Goal: Information Seeking & Learning: Understand process/instructions

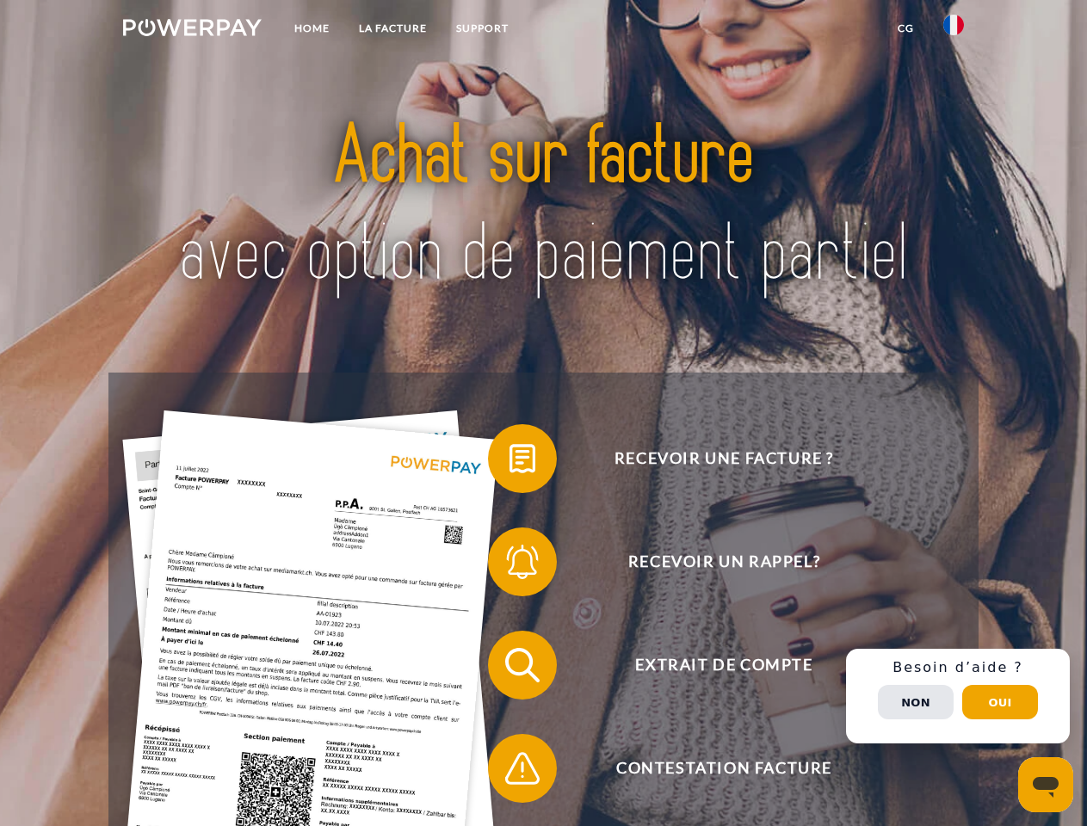
click at [192, 30] on img at bounding box center [192, 27] width 139 height 17
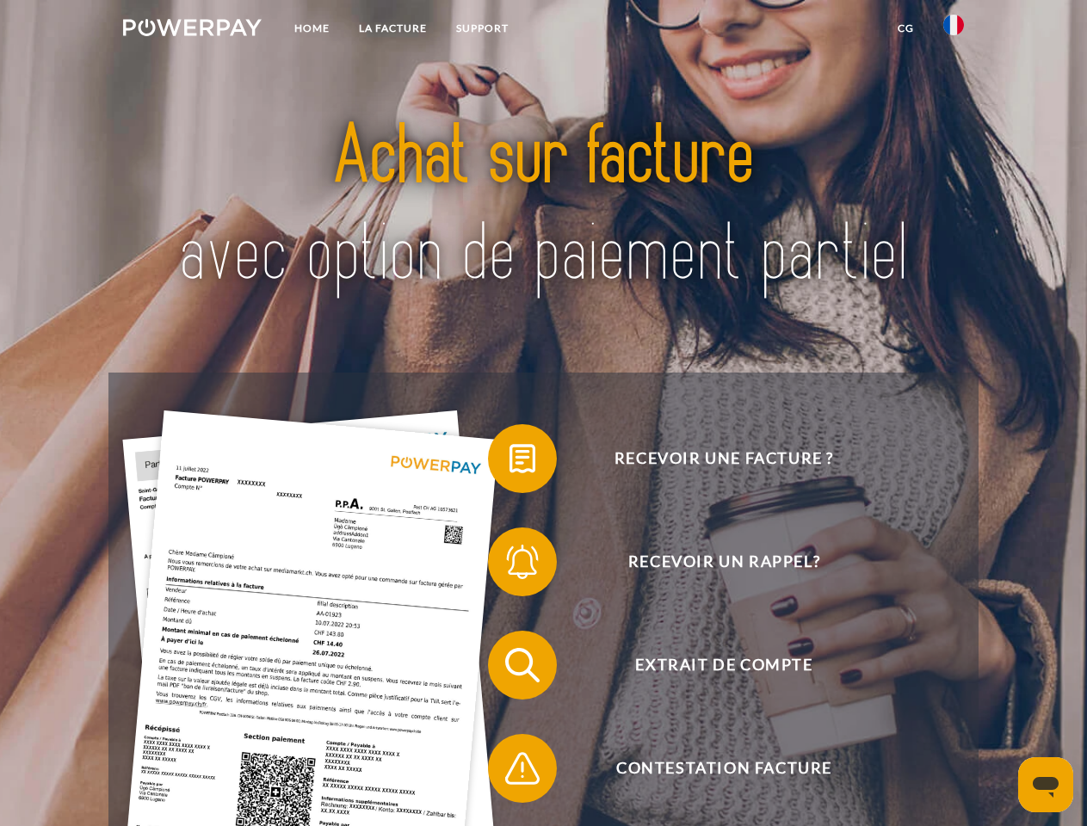
click at [954, 30] on img at bounding box center [953, 25] width 21 height 21
click at [906, 28] on link "CG" at bounding box center [906, 28] width 46 height 31
click at [510, 462] on span at bounding box center [497, 459] width 86 height 86
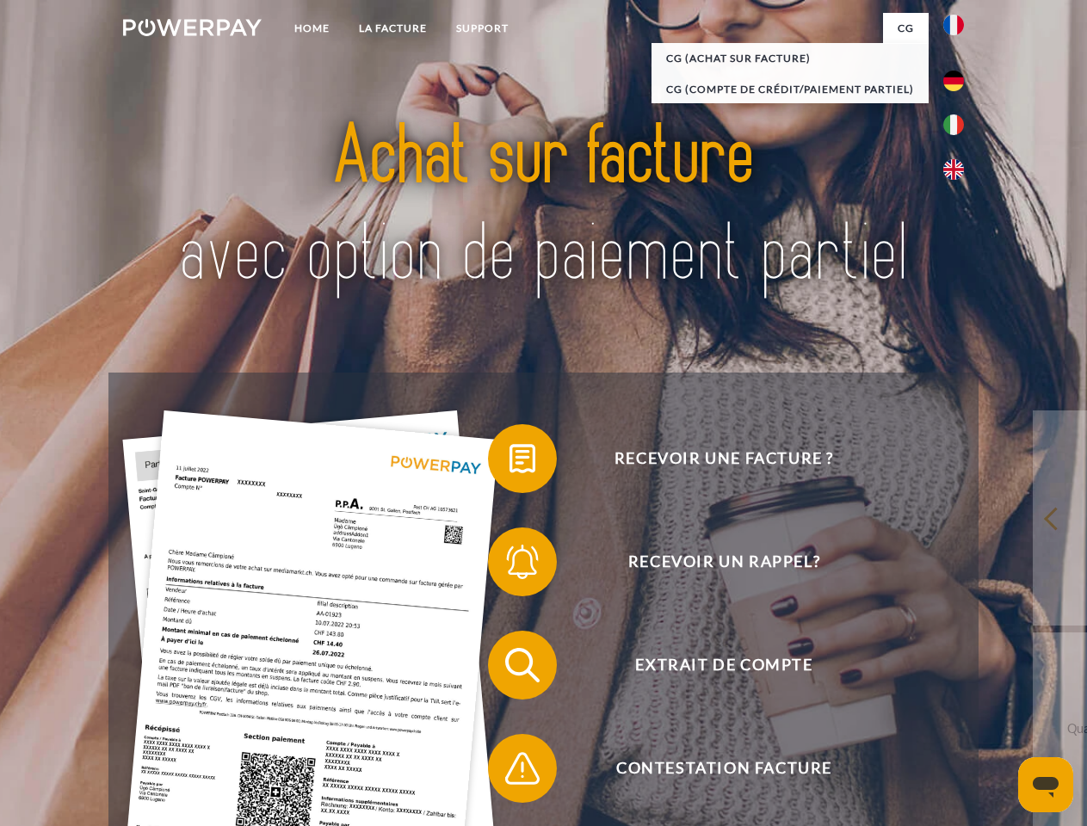
click at [510, 566] on span at bounding box center [497, 562] width 86 height 86
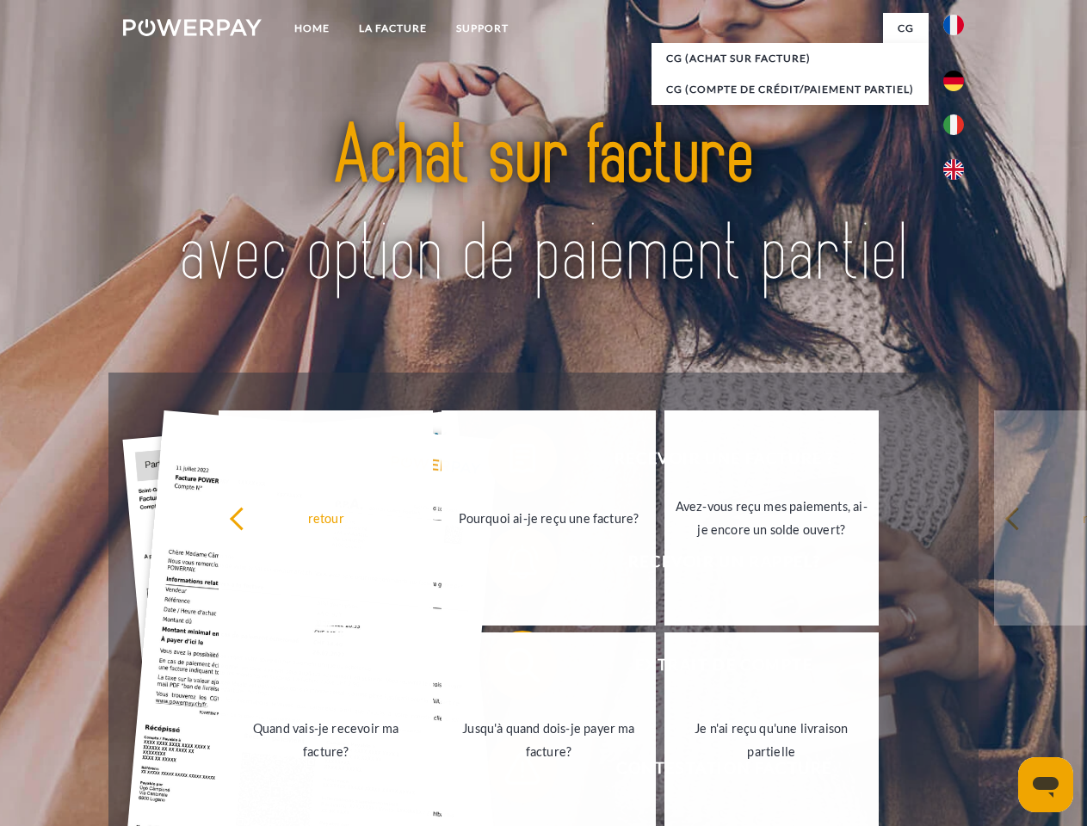
click at [510, 669] on link "Jusqu'à quand dois-je payer ma facture?" at bounding box center [549, 740] width 214 height 215
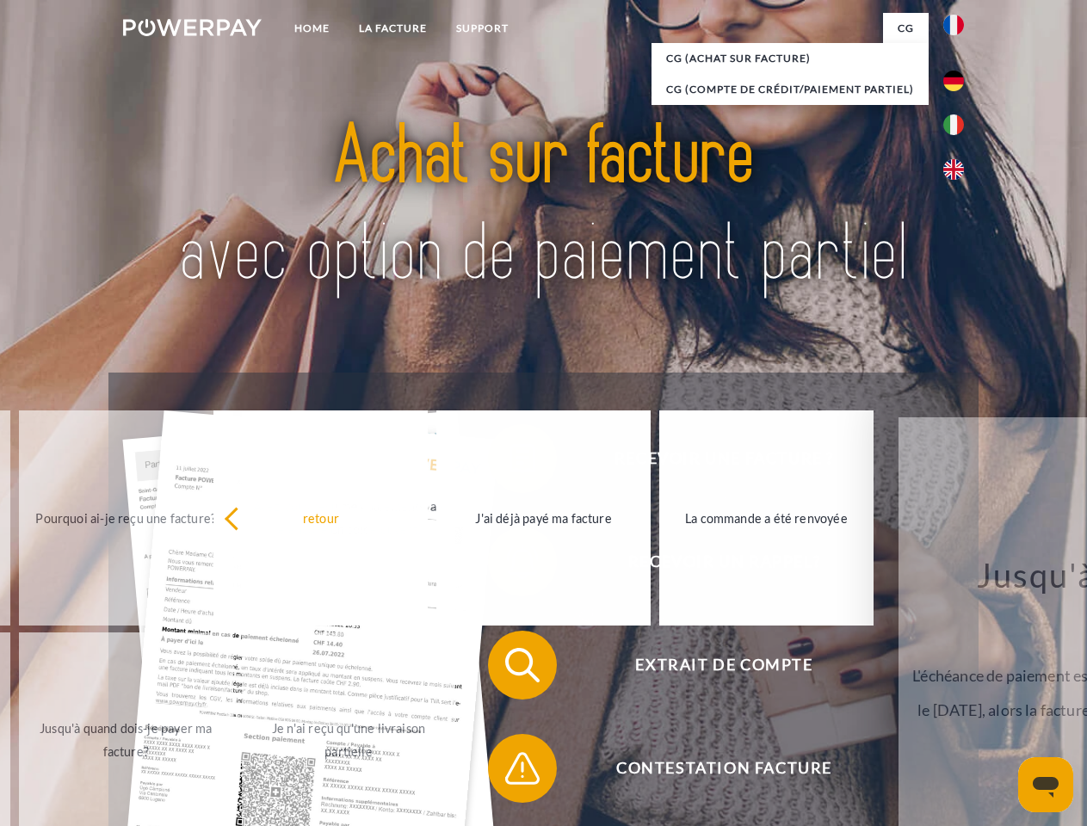
click at [510, 772] on span at bounding box center [497, 769] width 86 height 86
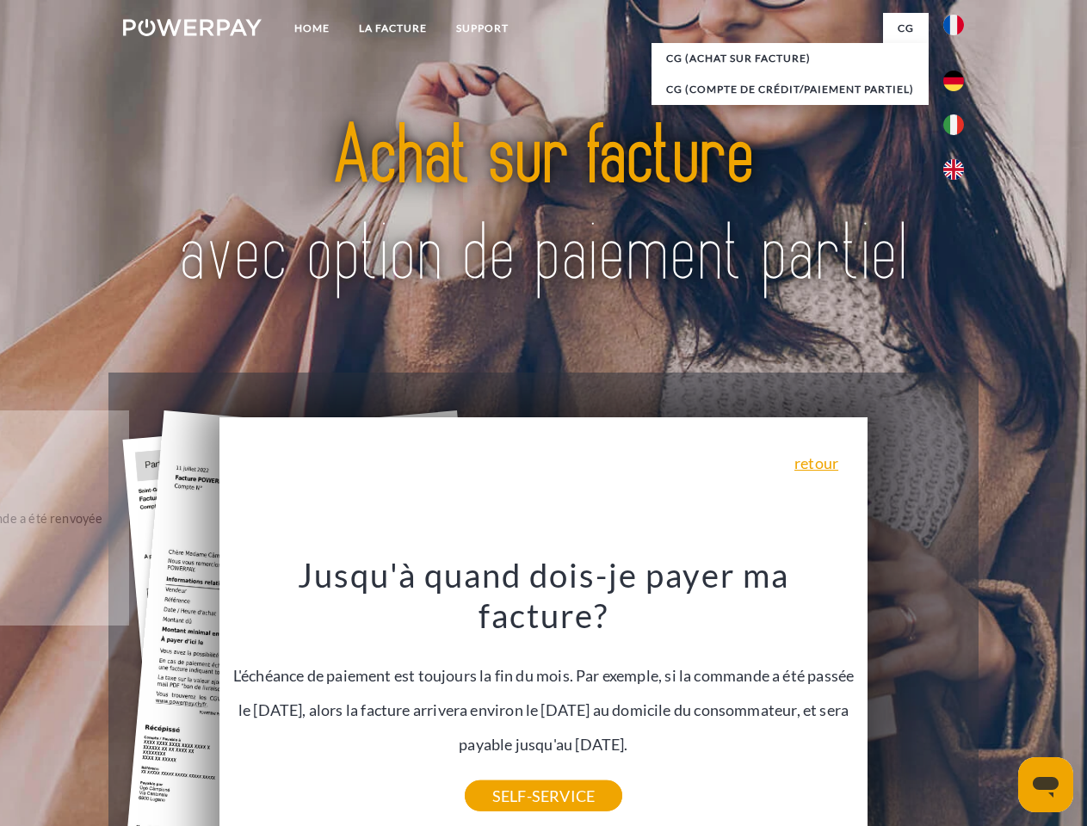
click at [958, 696] on div "Recevoir une facture ? Recevoir un rappel? Extrait de compte retour" at bounding box center [542, 717] width 869 height 689
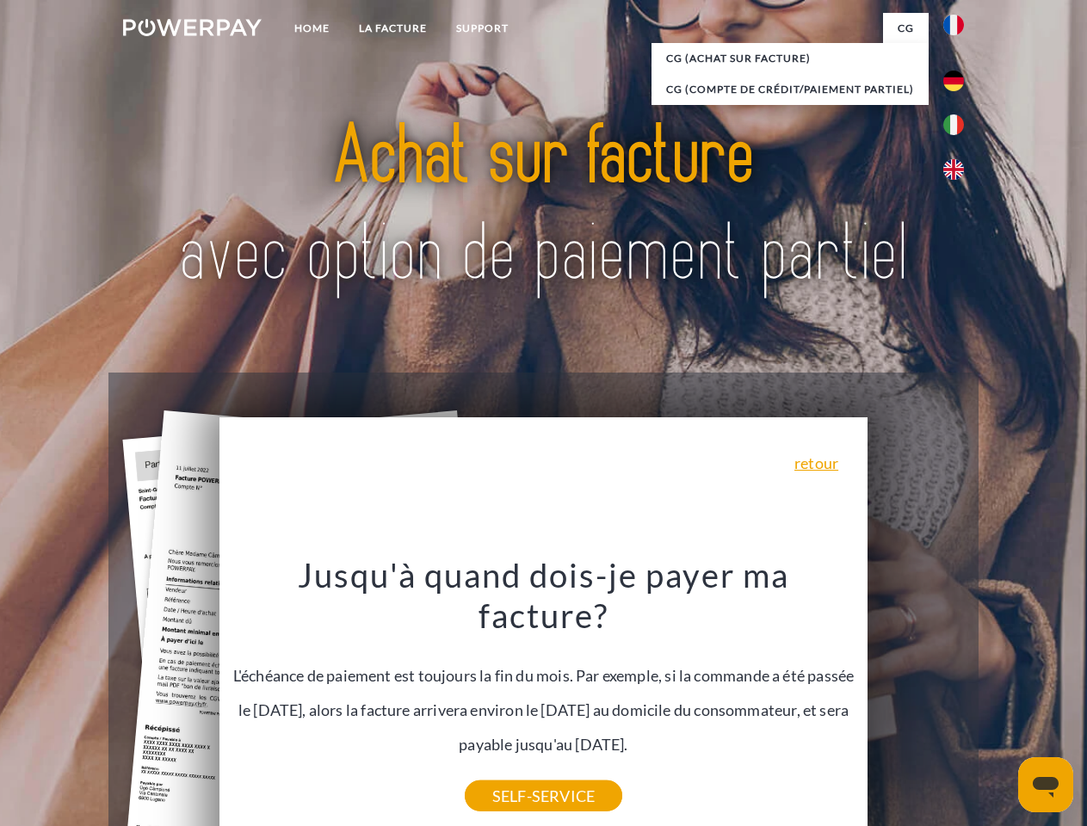
click at [916, 700] on span "Extrait de compte" at bounding box center [724, 665] width 422 height 69
click at [1000, 702] on header "Home LA FACTURE Support" at bounding box center [543, 594] width 1087 height 1189
